Goal: Task Accomplishment & Management: Use online tool/utility

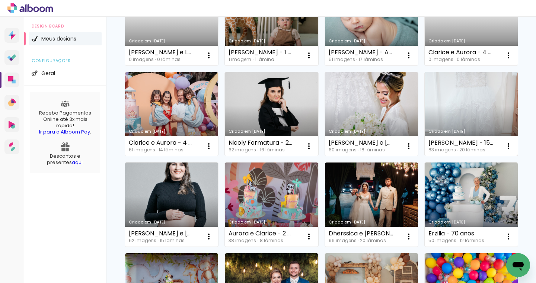
scroll to position [118, 0]
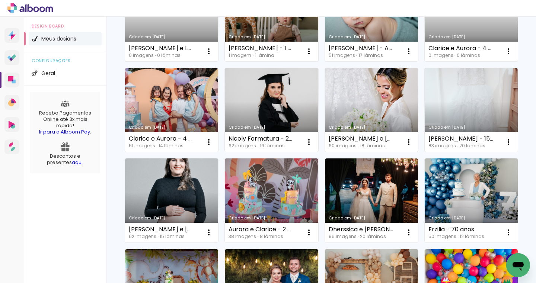
click at [325, 152] on link "Criado em [DATE]" at bounding box center [371, 110] width 93 height 84
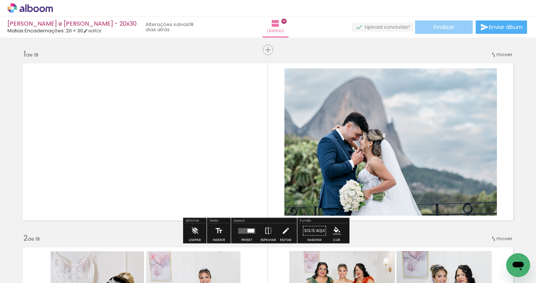
click at [435, 27] on span "Finalizar" at bounding box center [443, 27] width 20 height 5
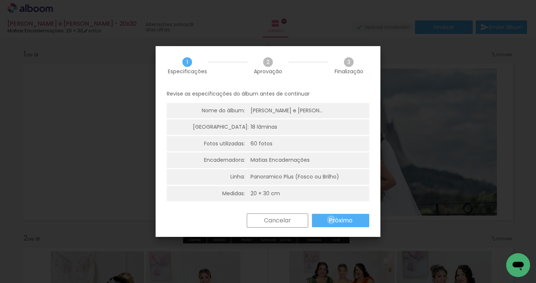
click at [0, 0] on slot "Próximo" at bounding box center [0, 0] width 0 height 0
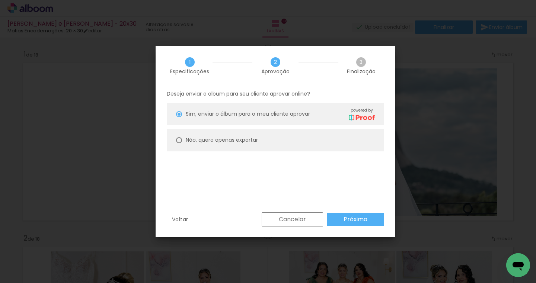
click at [0, 0] on paper-button "Próximo" at bounding box center [0, 0] width 0 height 0
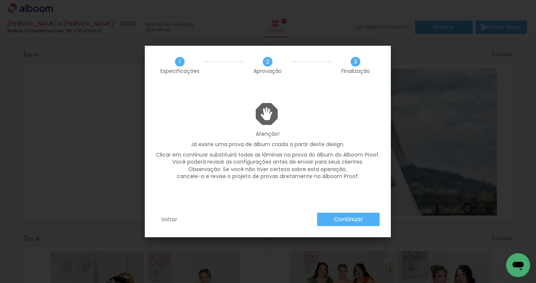
click at [0, 0] on paper-button "Continuar" at bounding box center [0, 0] width 0 height 0
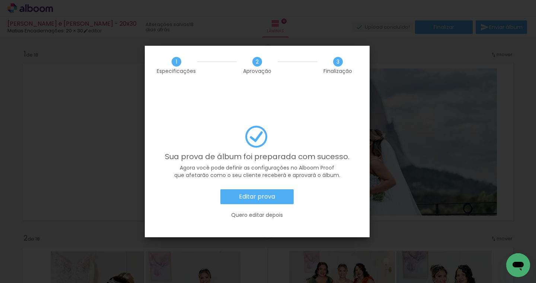
click at [0, 0] on slot "Editar prova" at bounding box center [0, 0] width 0 height 0
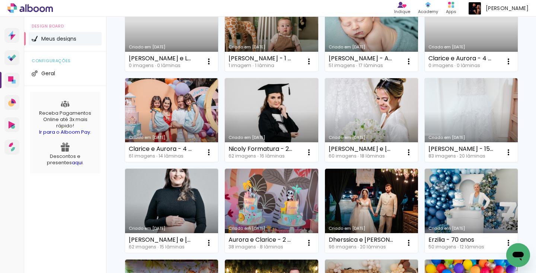
scroll to position [117, 0]
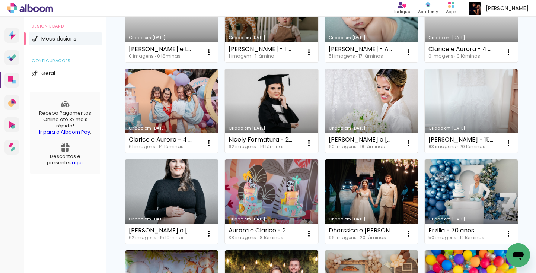
click at [325, 153] on link "Criado em [DATE]" at bounding box center [371, 111] width 93 height 84
